Goal: Obtain resource: Download file/media

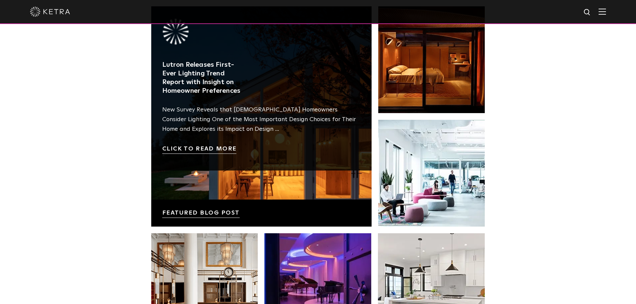
scroll to position [1402, 0]
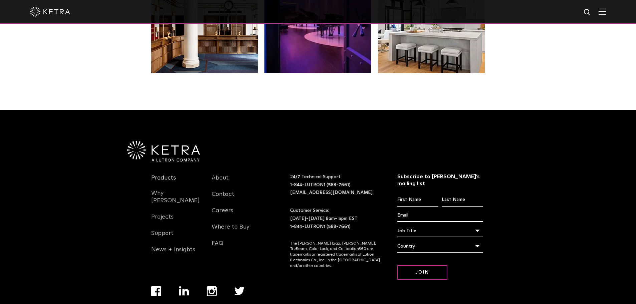
click at [168, 174] on link "Products" at bounding box center [163, 181] width 25 height 15
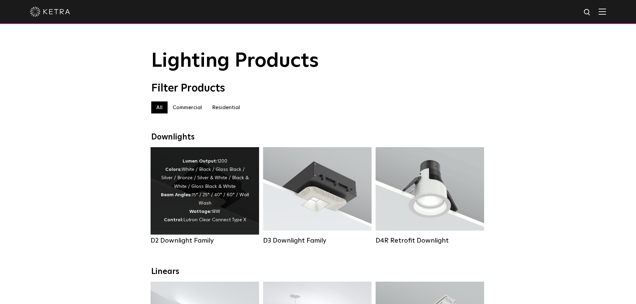
click at [225, 188] on div "Lumen Output: 1200 Colors: White / Black / Gloss Black / Silver / Bronze / Silv…" at bounding box center [205, 190] width 88 height 67
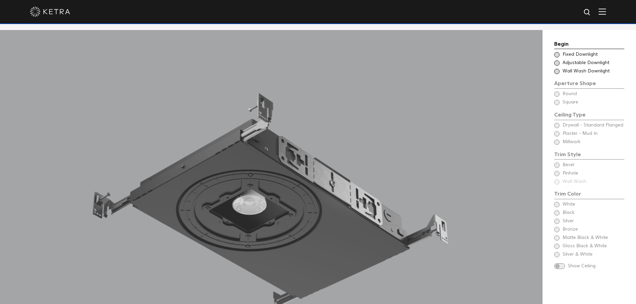
scroll to position [601, 0]
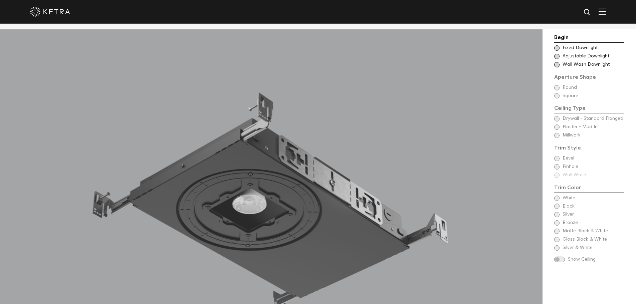
click at [570, 65] on span "Wall Wash Downlight" at bounding box center [592, 64] width 61 height 7
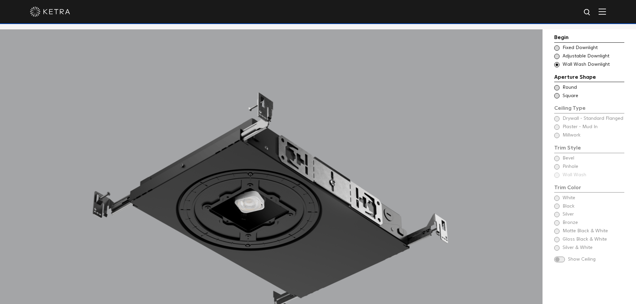
click at [557, 88] on span at bounding box center [556, 87] width 5 height 5
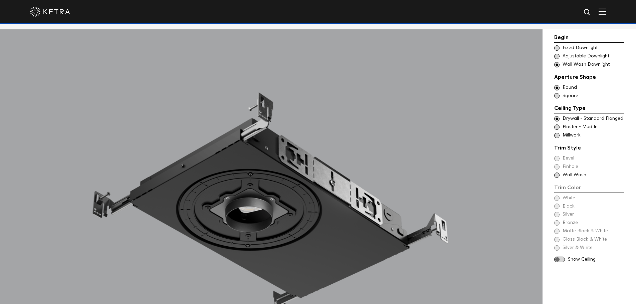
click at [557, 126] on span at bounding box center [556, 126] width 5 height 5
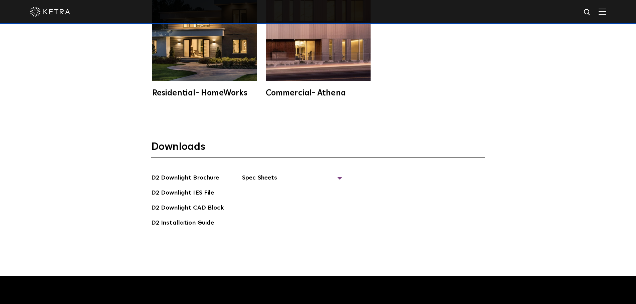
scroll to position [1902, 0]
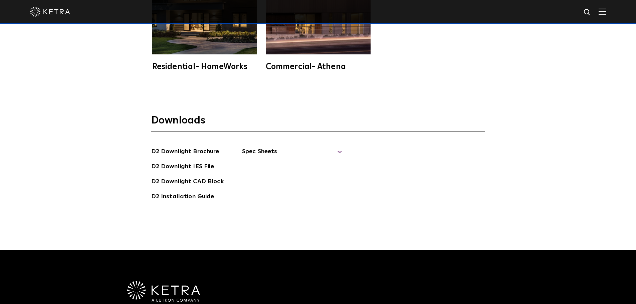
click at [256, 147] on span "Spec Sheets" at bounding box center [292, 154] width 100 height 15
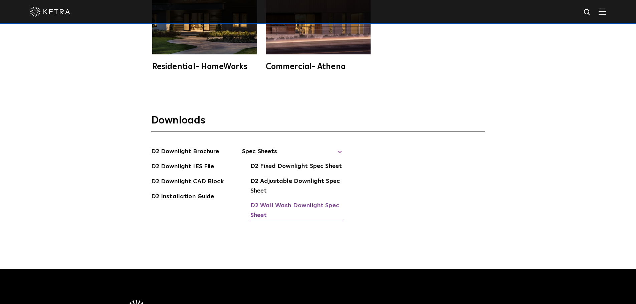
click at [274, 201] on link "D2 Wall Wash Downlight Spec Sheet" at bounding box center [296, 211] width 92 height 20
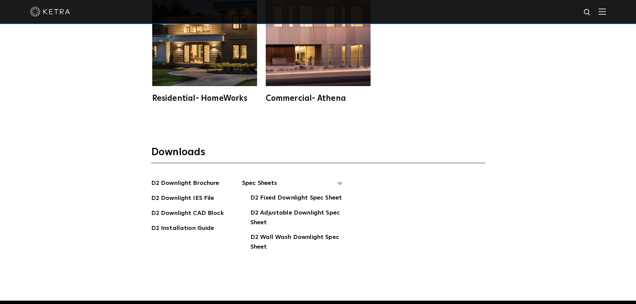
scroll to position [1535, 0]
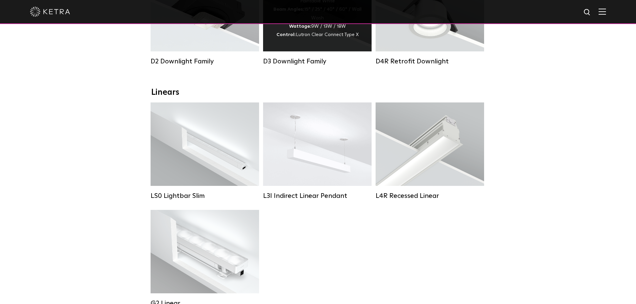
scroll to position [200, 0]
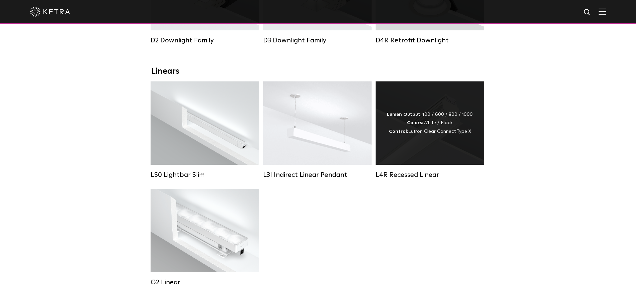
click at [417, 146] on div "Lumen Output: 400 / 600 / 800 / 1000 Colors: White / Black Control: Lutron Clea…" at bounding box center [429, 122] width 108 height 83
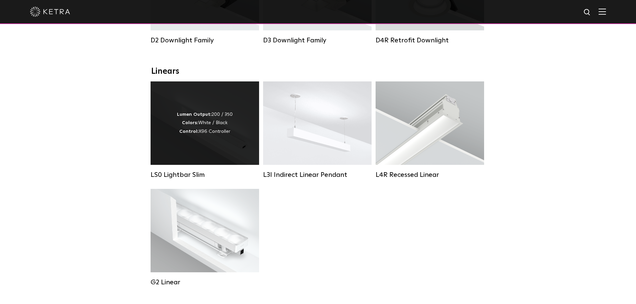
click at [227, 146] on div "Lumen Output: 200 / 350 Colors: White / Black Control: X96 Controller" at bounding box center [204, 122] width 108 height 83
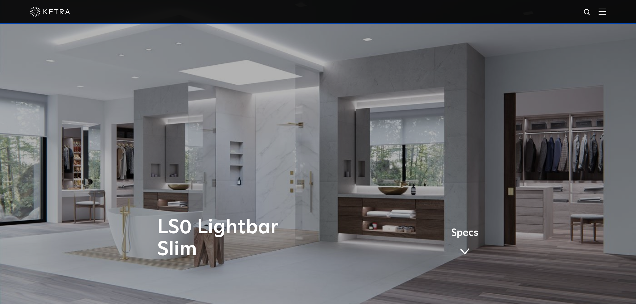
click at [467, 233] on span "Specs" at bounding box center [464, 233] width 27 height 10
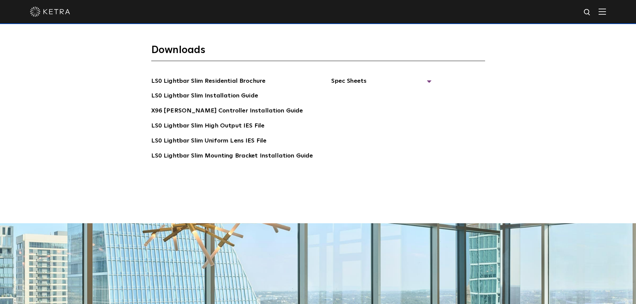
scroll to position [1381, 0]
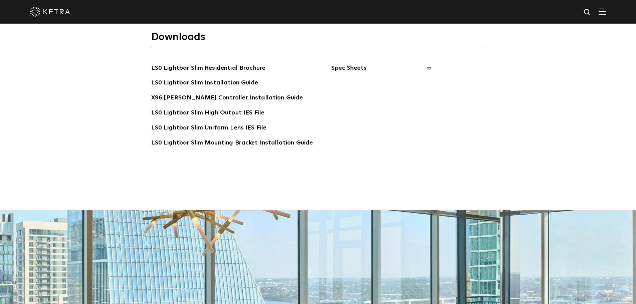
click at [344, 63] on span "Spec Sheets" at bounding box center [381, 70] width 100 height 15
click at [362, 78] on link "LS0 Lightbar Slim Spec Sheet" at bounding box center [382, 83] width 86 height 11
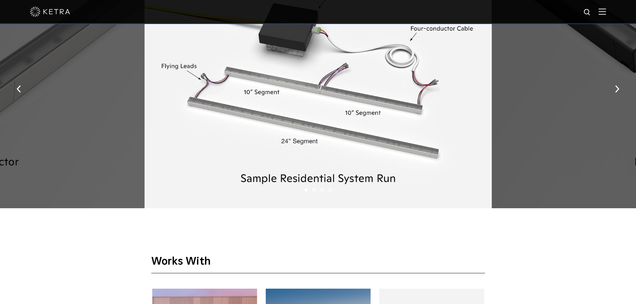
scroll to position [947, 0]
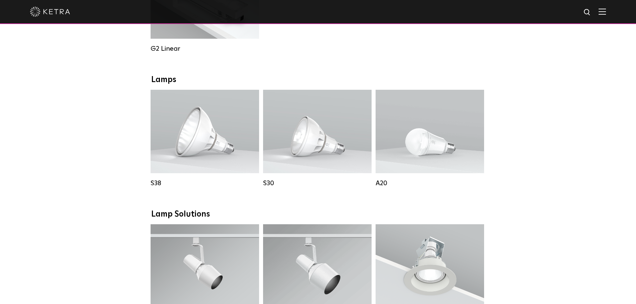
scroll to position [501, 0]
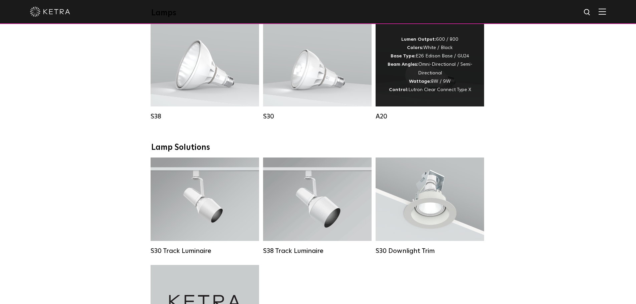
click at [431, 82] on div "Lumen Output: 600 / 800 Colors: White / Black Base Type: E26 Edison Base / GU24…" at bounding box center [429, 64] width 88 height 59
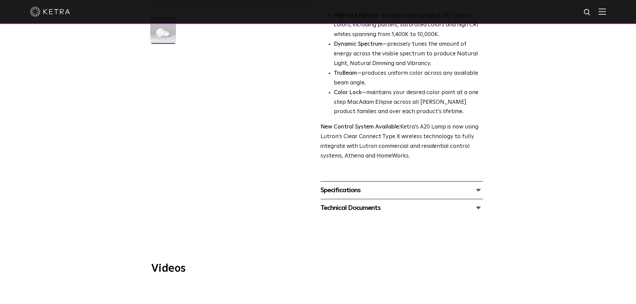
scroll to position [200, 0]
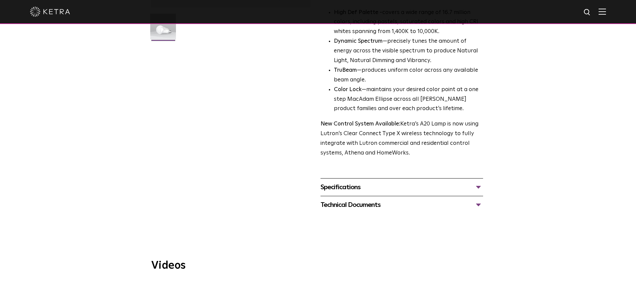
click at [478, 182] on div "Specifications" at bounding box center [401, 187] width 163 height 11
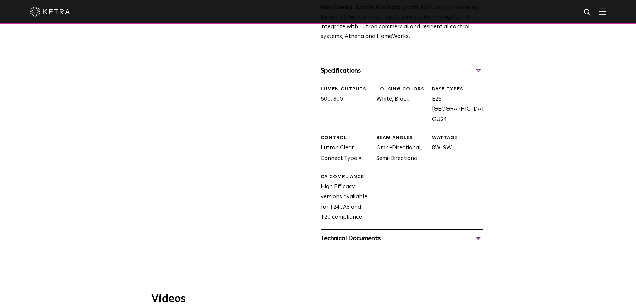
scroll to position [367, 0]
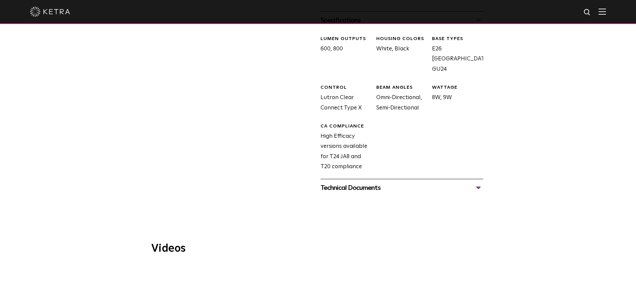
click at [479, 183] on div "Technical Documents" at bounding box center [401, 188] width 163 height 11
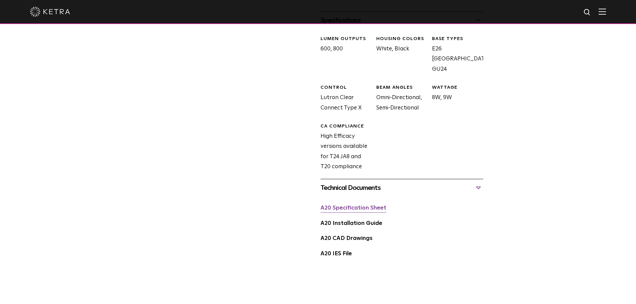
click at [380, 205] on link "A20 Specification Sheet" at bounding box center [353, 208] width 66 height 6
